Goal: Task Accomplishment & Management: Manage account settings

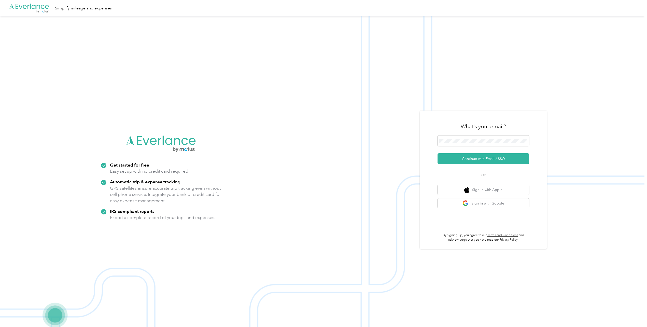
click at [211, 138] on span at bounding box center [483, 140] width 92 height 11
click at [211, 142] on button "Continue with Email / SSO" at bounding box center [483, 158] width 92 height 11
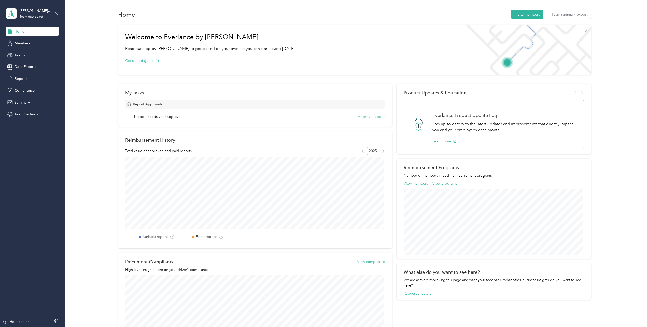
click at [17, 53] on span "Teams" at bounding box center [20, 54] width 10 height 5
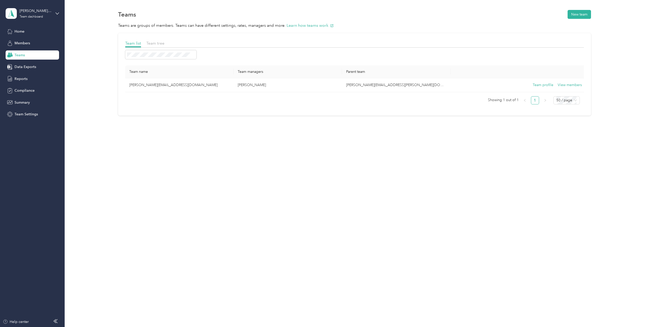
click at [21, 79] on span "Reports" at bounding box center [21, 78] width 13 height 5
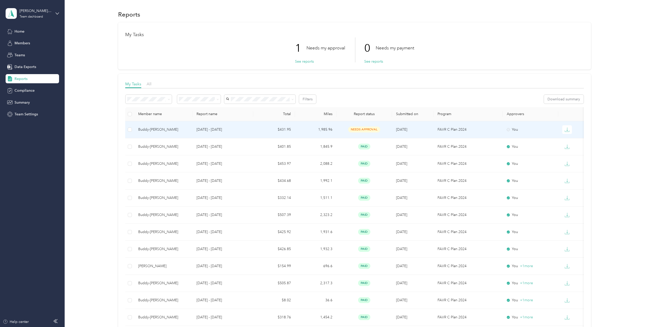
click at [366, 129] on span "needs approval" at bounding box center [364, 129] width 32 height 6
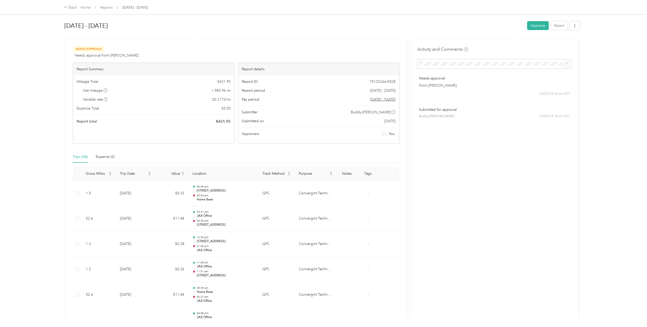
click at [537, 24] on button "Approve" at bounding box center [538, 25] width 22 height 9
click at [84, 8] on link "Home" at bounding box center [86, 7] width 10 height 4
